Goal: Check status

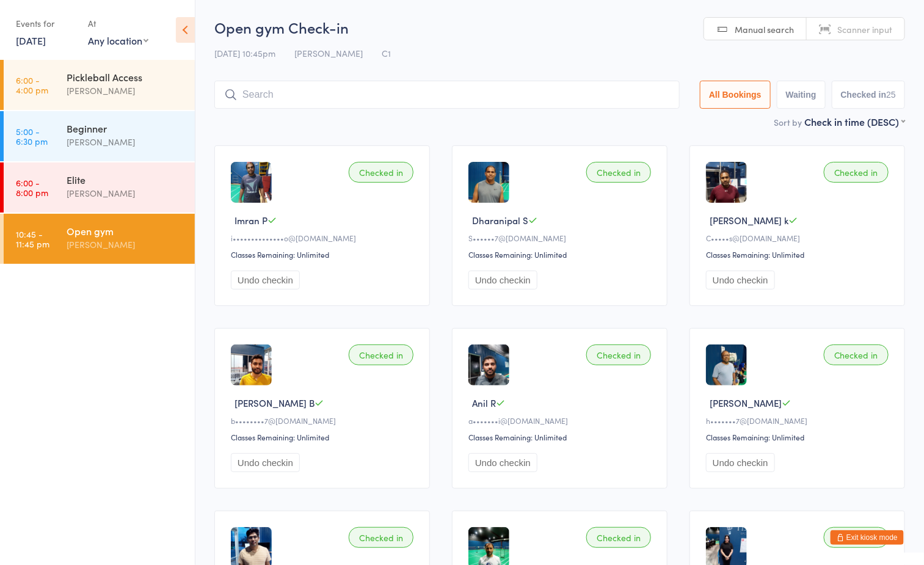
click at [142, 244] on div "[PERSON_NAME]" at bounding box center [126, 244] width 118 height 14
click at [37, 41] on link "[DATE]" at bounding box center [31, 40] width 30 height 13
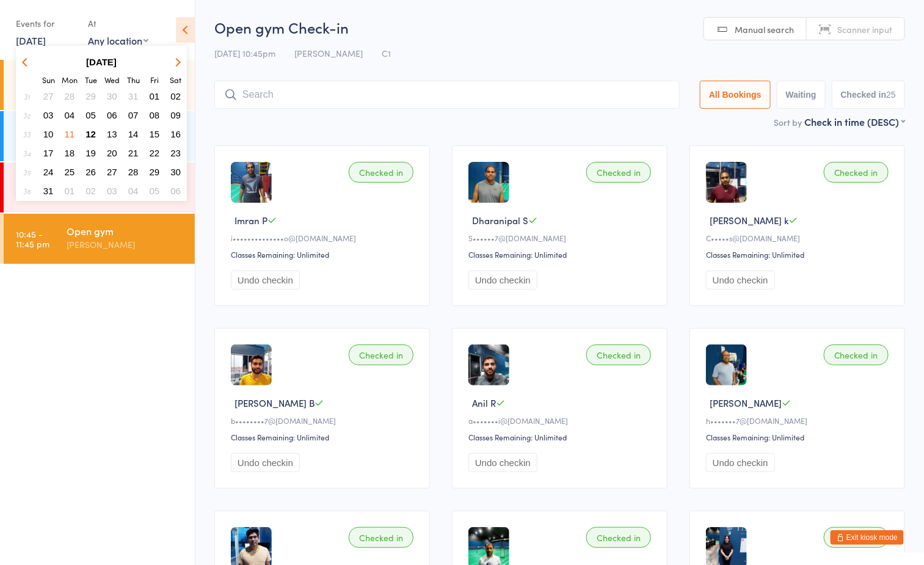
click at [63, 127] on button "11" at bounding box center [69, 134] width 19 height 16
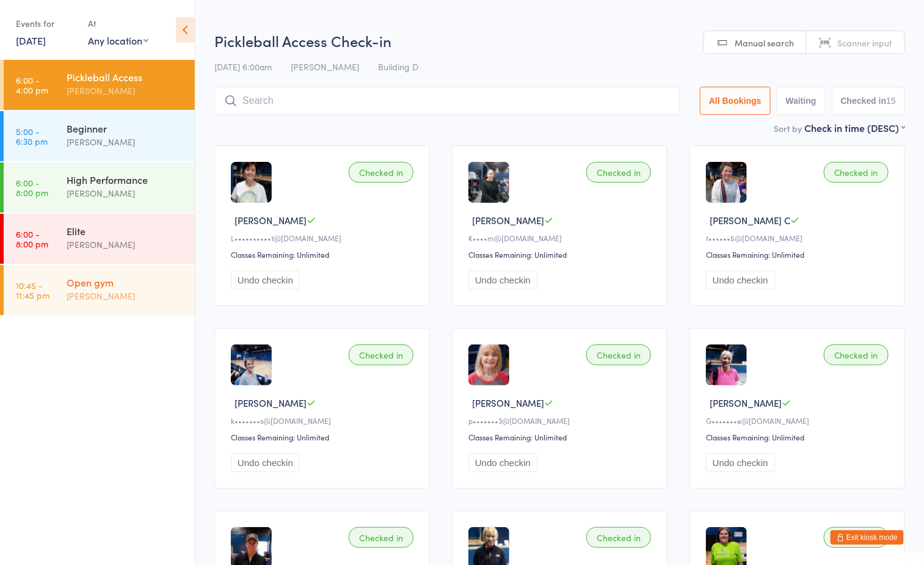
click at [55, 295] on link "10:45 - 11:45 pm Open gym [PERSON_NAME]" at bounding box center [99, 290] width 191 height 50
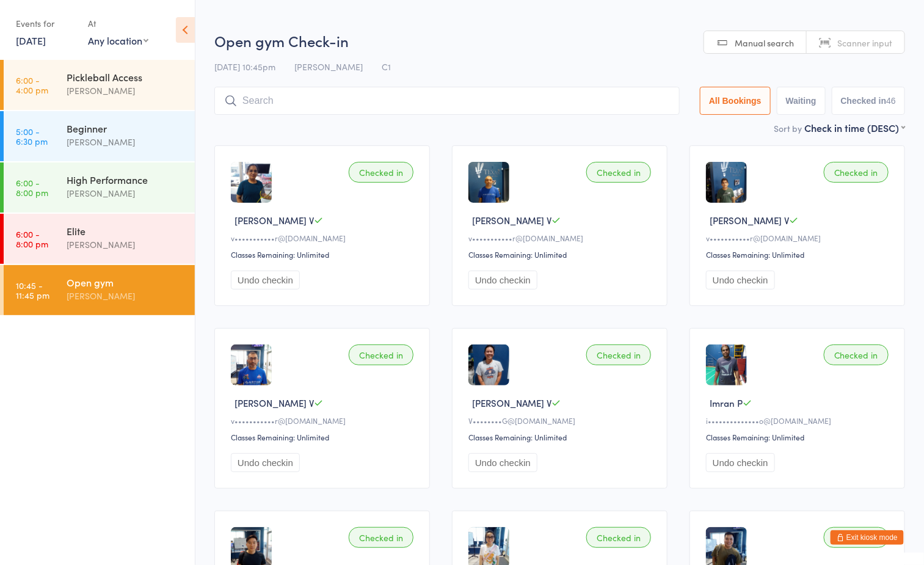
click at [37, 42] on link "[DATE]" at bounding box center [31, 40] width 30 height 13
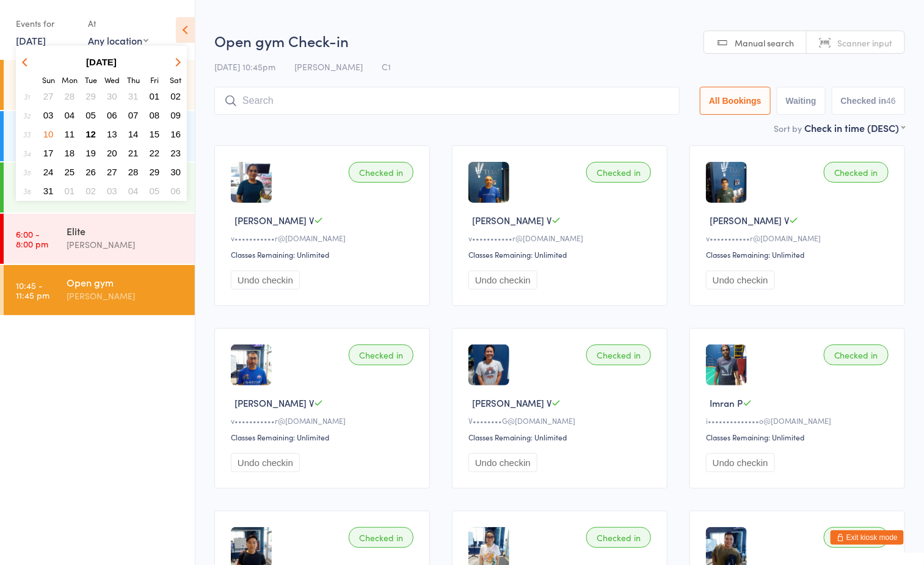
click at [93, 131] on span "12" at bounding box center [90, 134] width 10 height 10
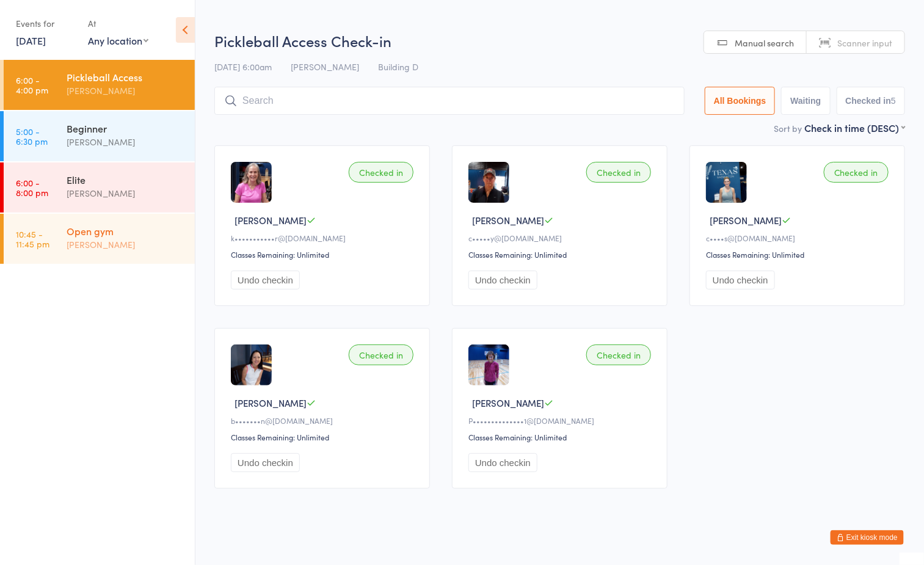
click at [147, 240] on div "[PERSON_NAME]" at bounding box center [126, 244] width 118 height 14
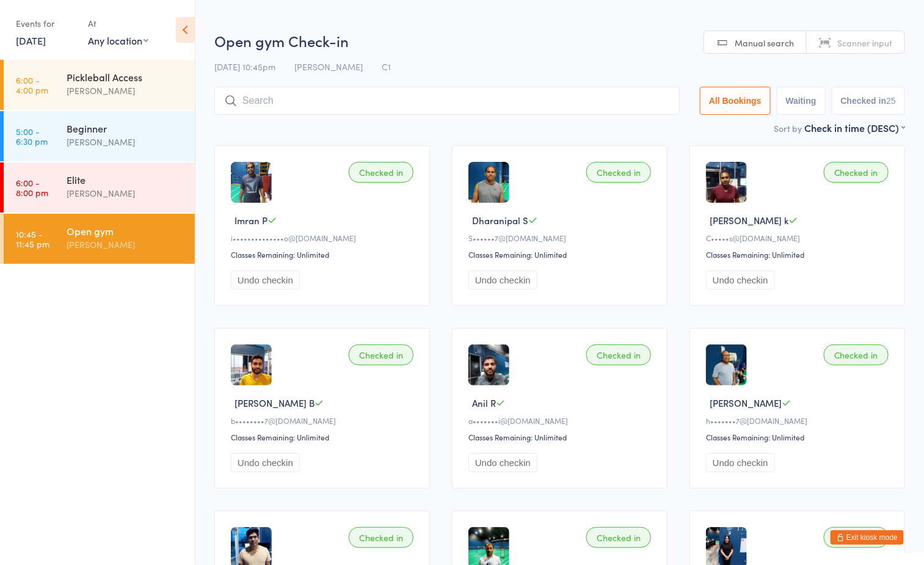
click at [498, 35] on h2 "Open gym Check-in" at bounding box center [559, 41] width 690 height 20
